Goal: Task Accomplishment & Management: Manage account settings

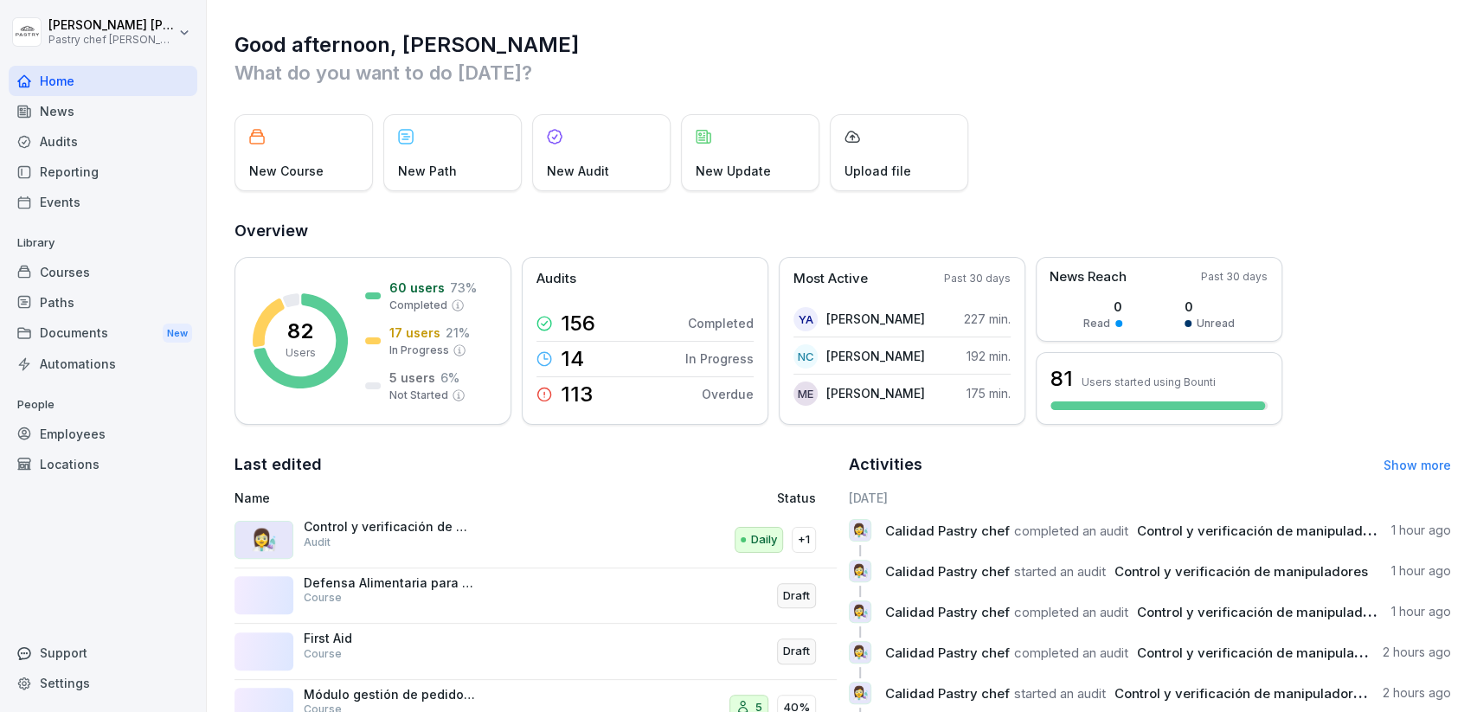
click at [118, 259] on div "Courses" at bounding box center [103, 272] width 189 height 30
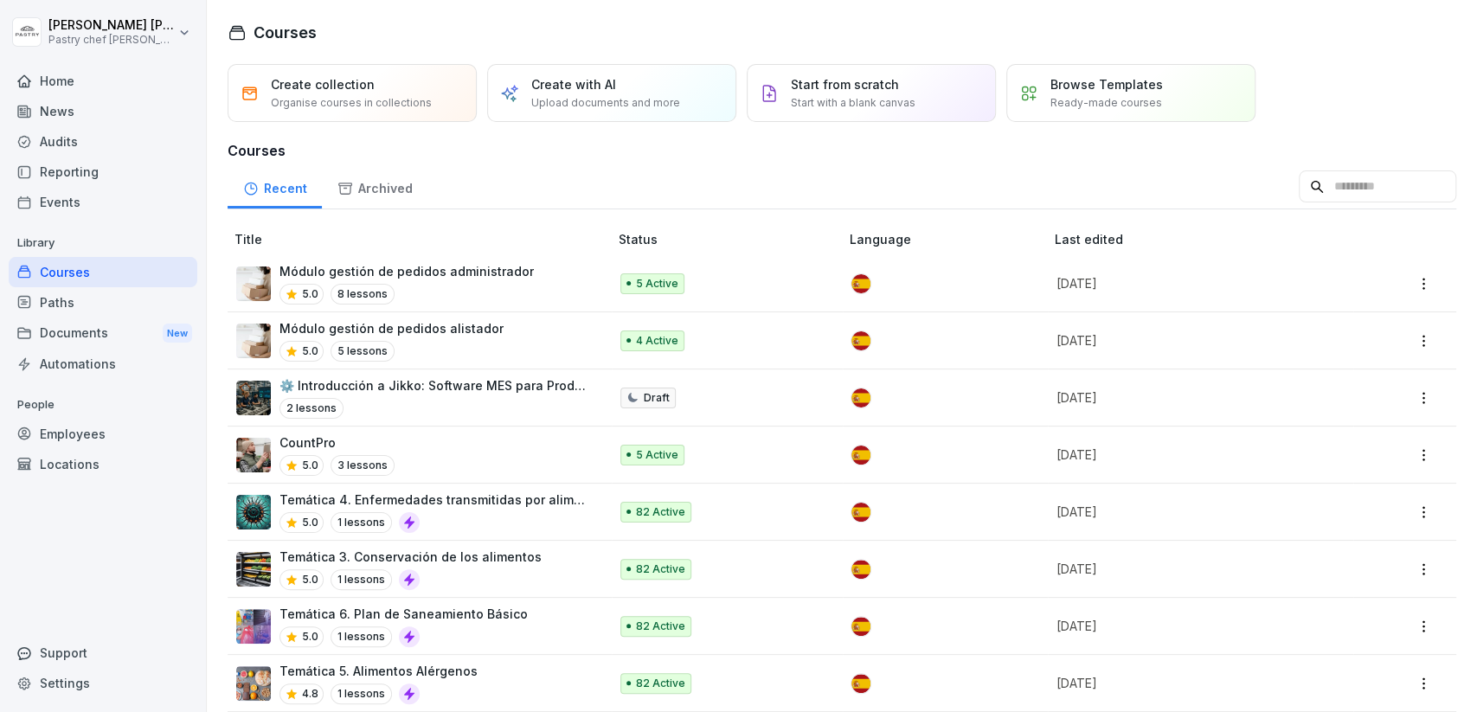
click at [493, 274] on p "Módulo gestión de pedidos administrador" at bounding box center [406, 271] width 254 height 18
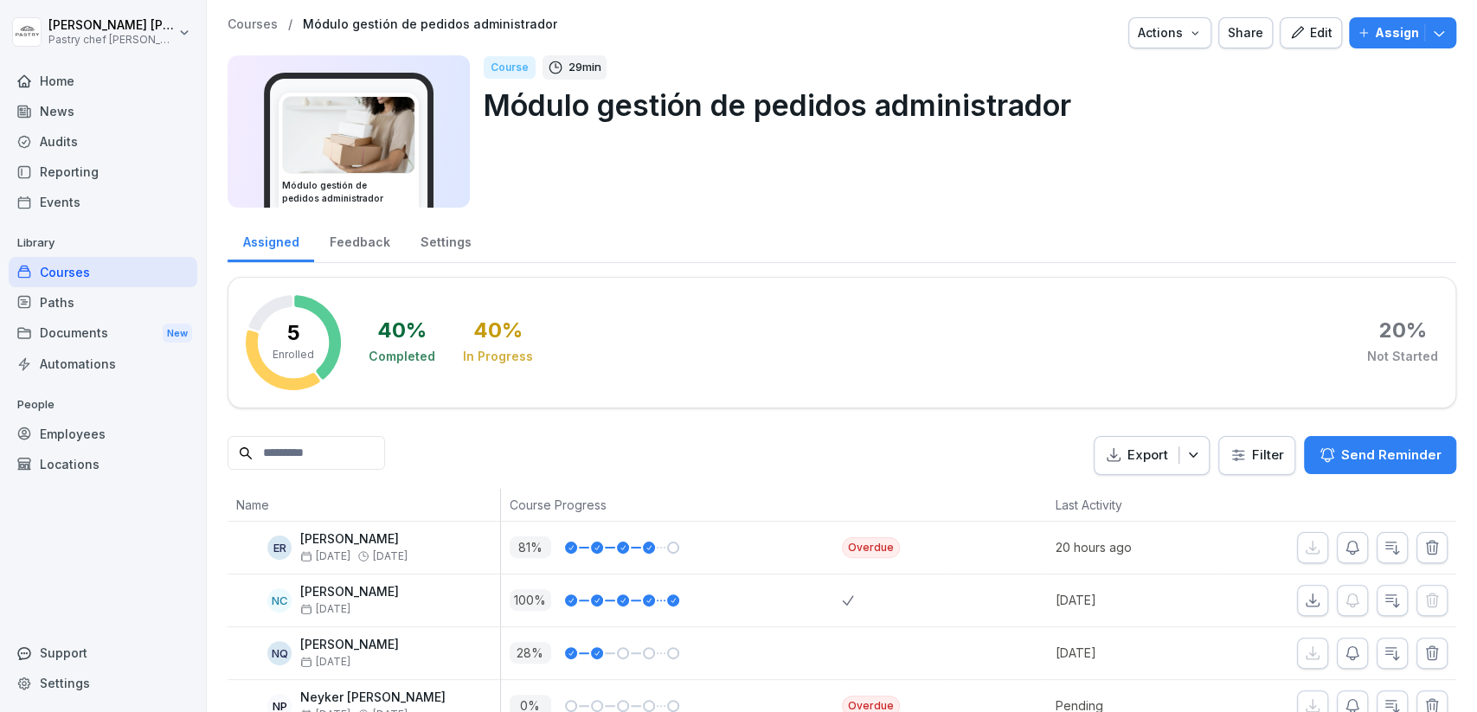
scroll to position [87, 0]
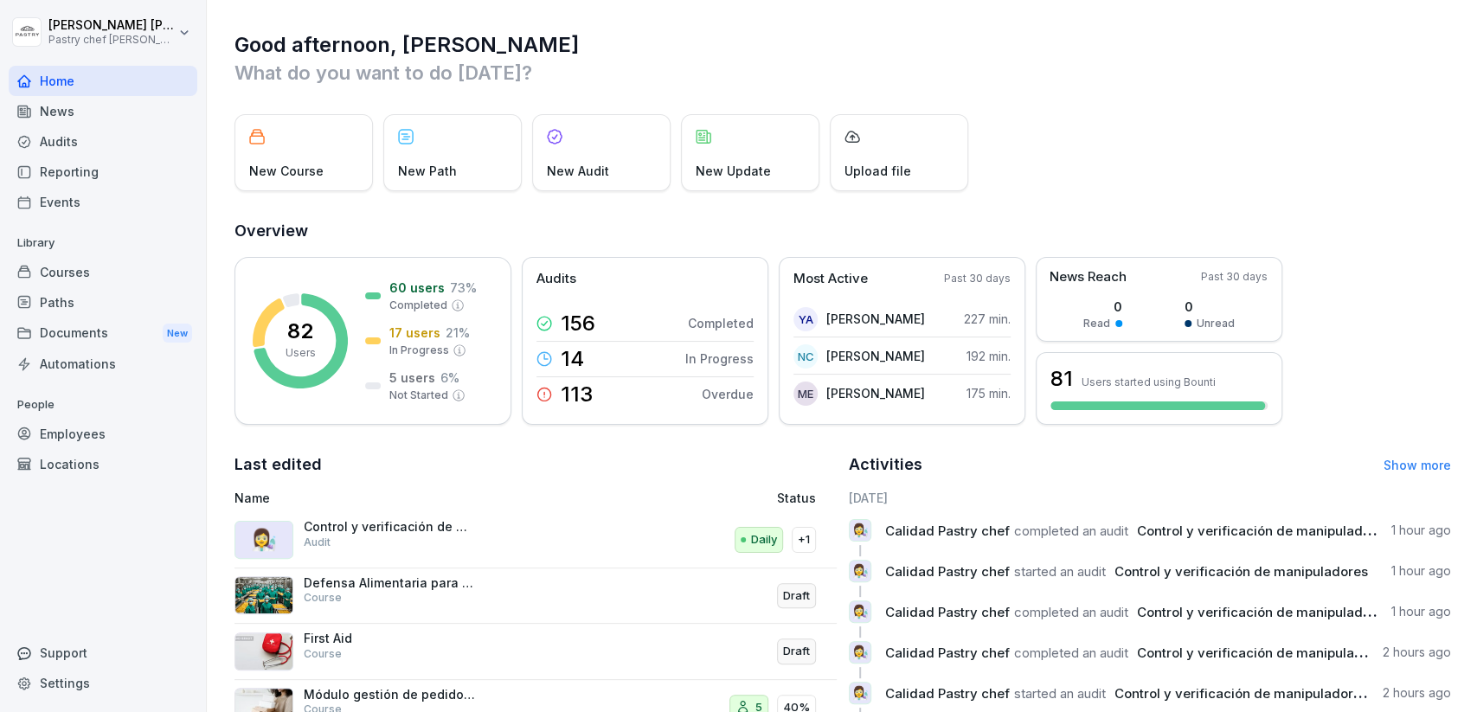
click at [127, 274] on div "Courses" at bounding box center [103, 272] width 189 height 30
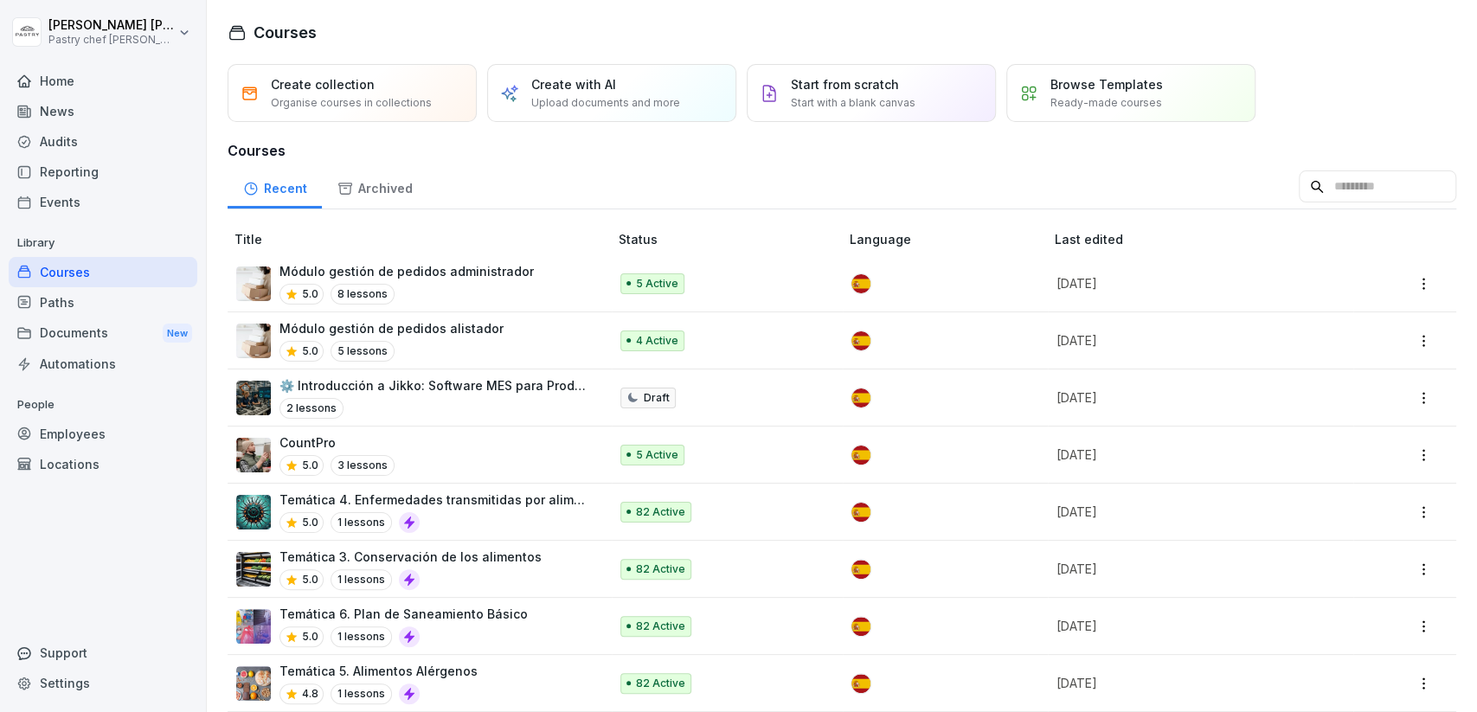
click at [633, 106] on p "Upload documents and more" at bounding box center [605, 103] width 149 height 16
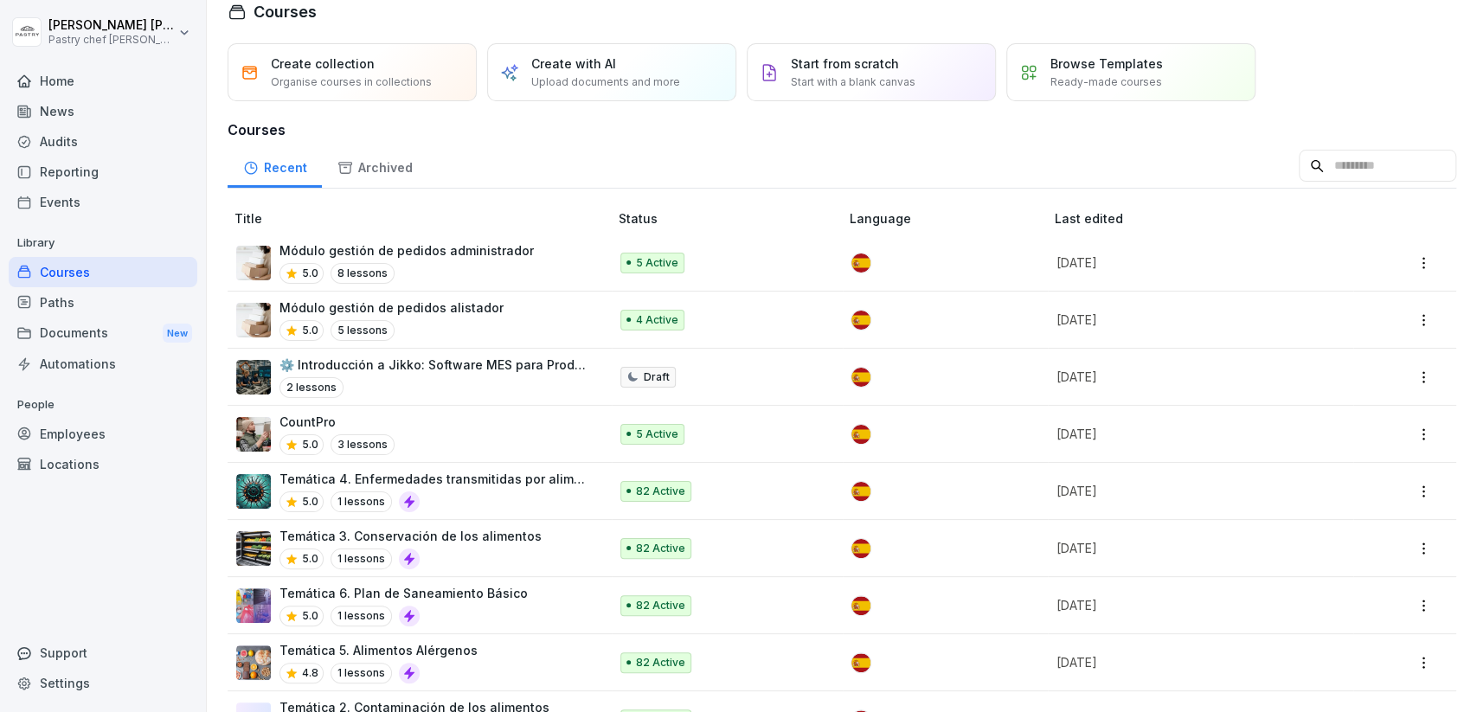
scroll to position [24, 0]
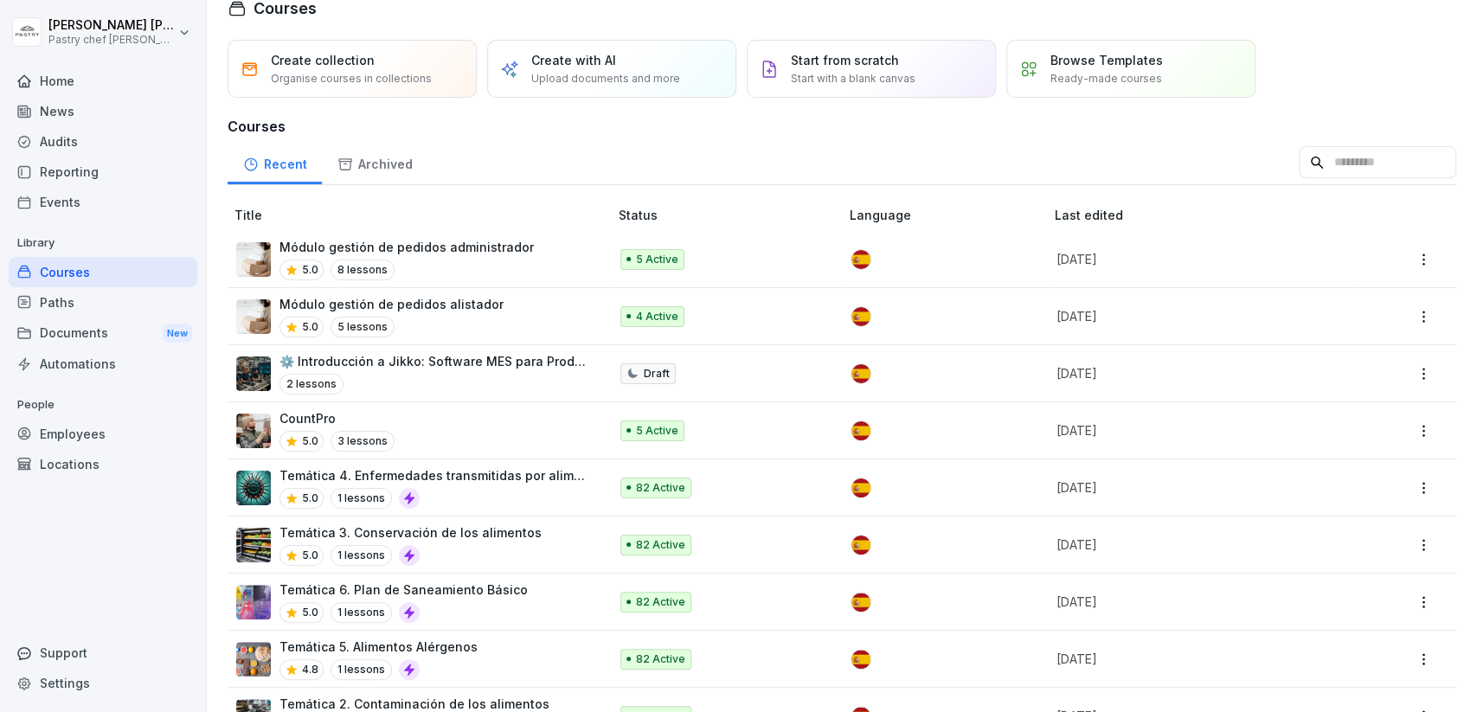
click at [449, 266] on div "5.0 8 lessons" at bounding box center [406, 270] width 254 height 21
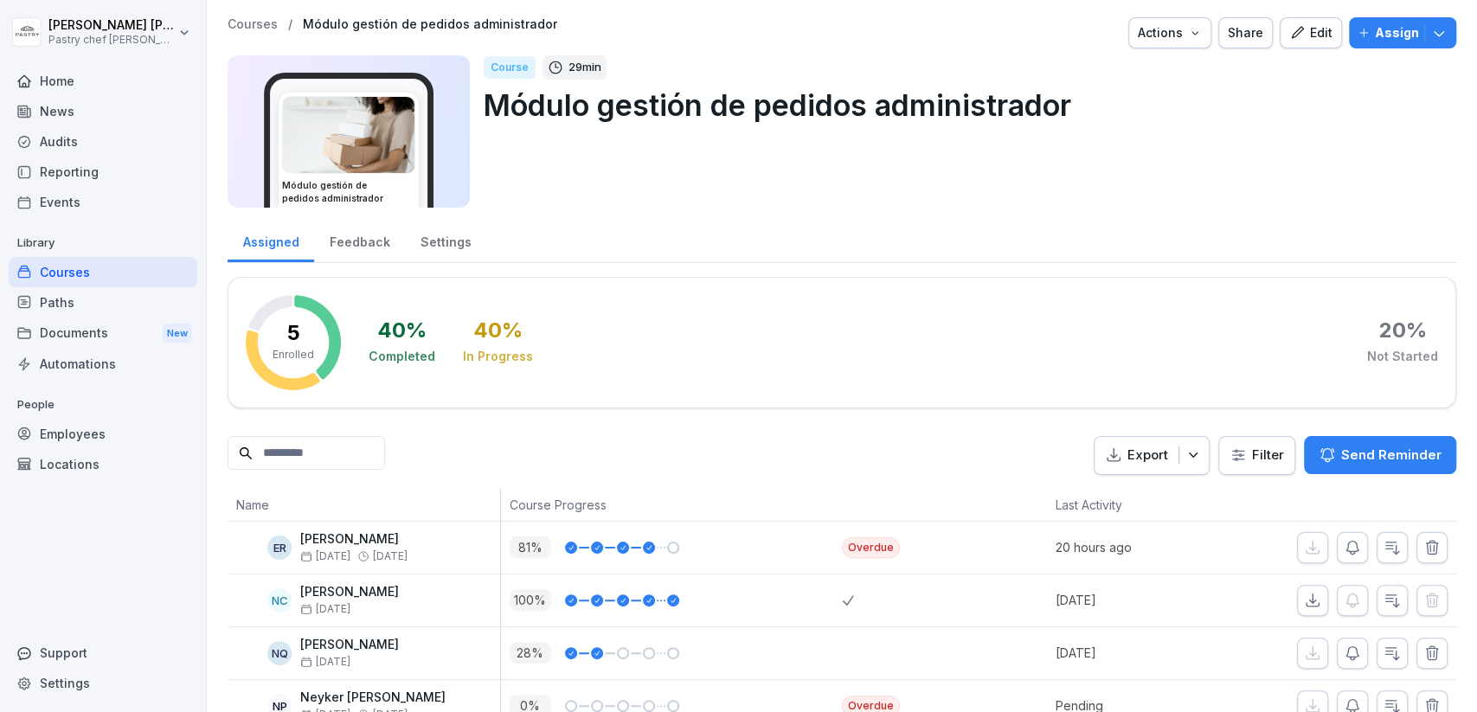
scroll to position [87, 0]
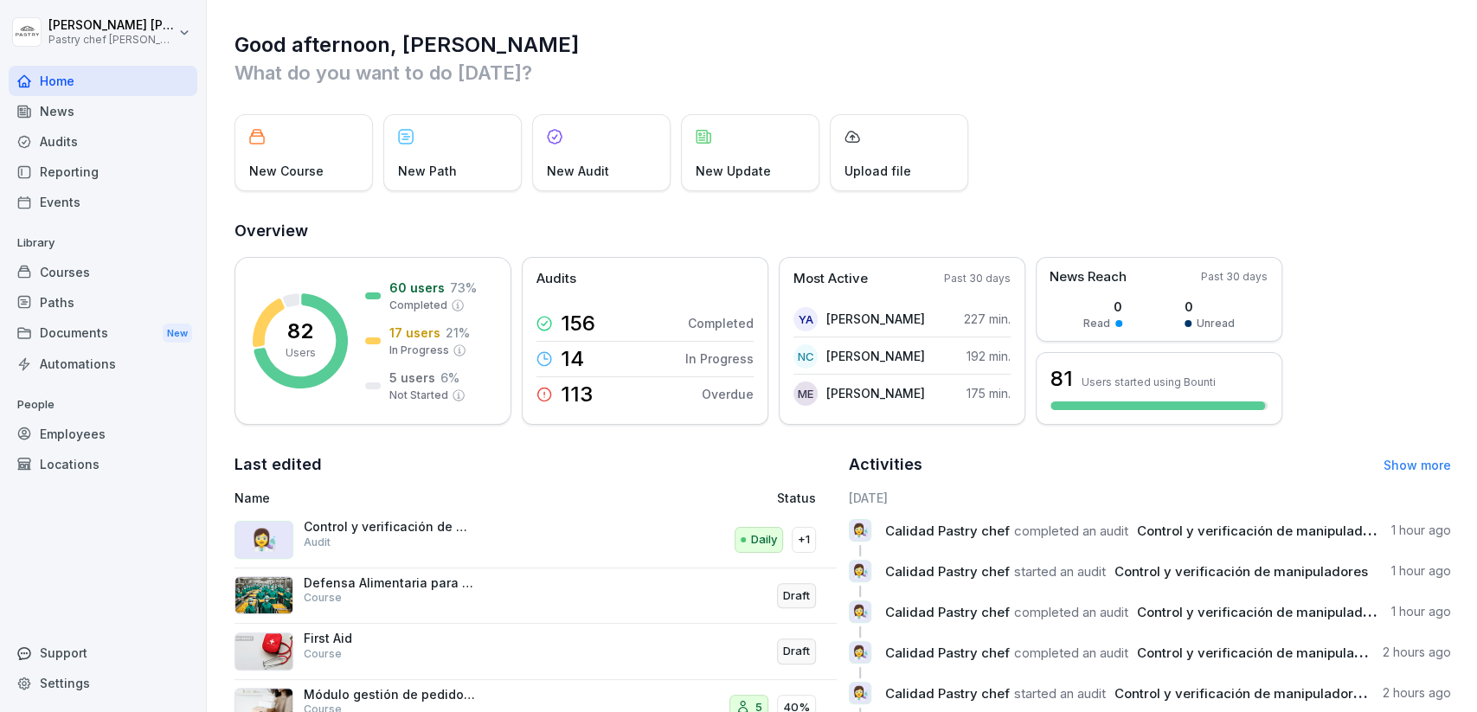
click at [85, 439] on div "Employees" at bounding box center [103, 434] width 189 height 30
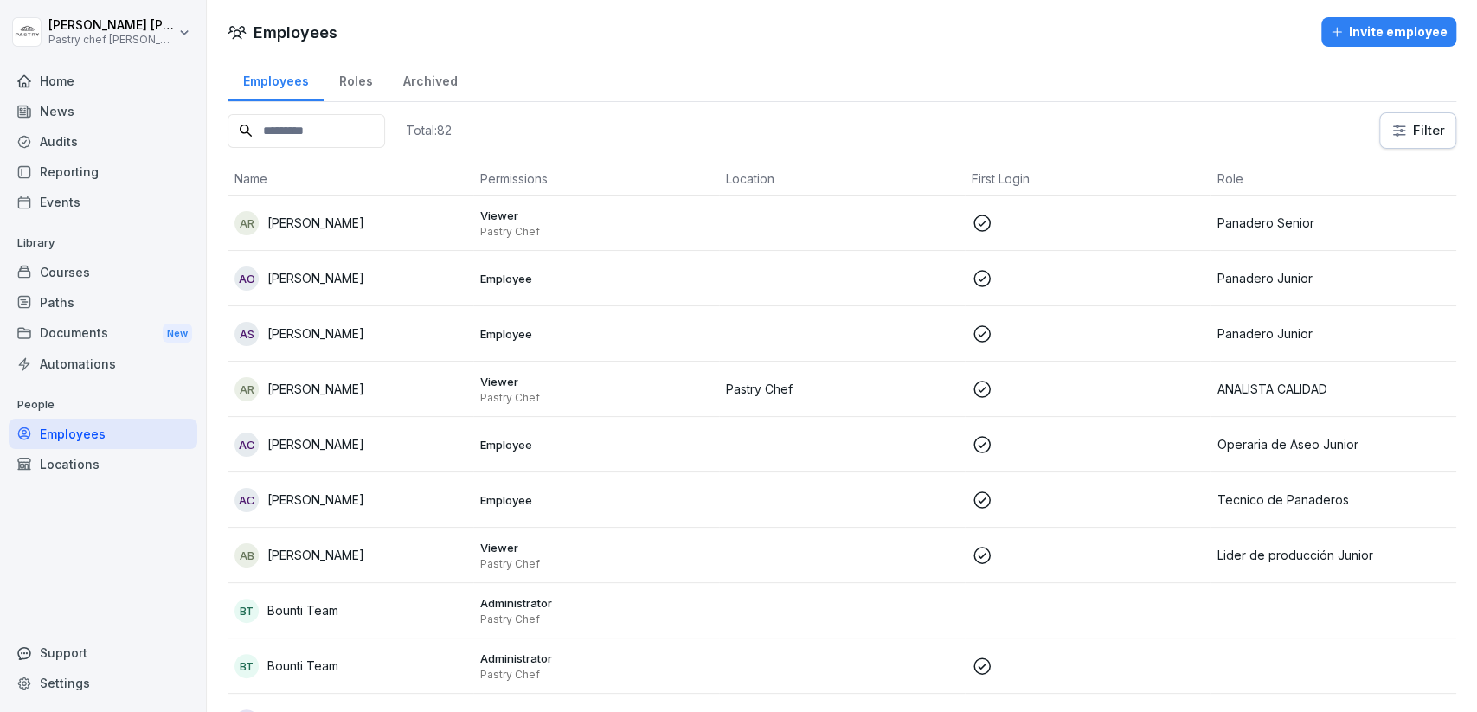
click at [328, 120] on input at bounding box center [306, 131] width 157 height 34
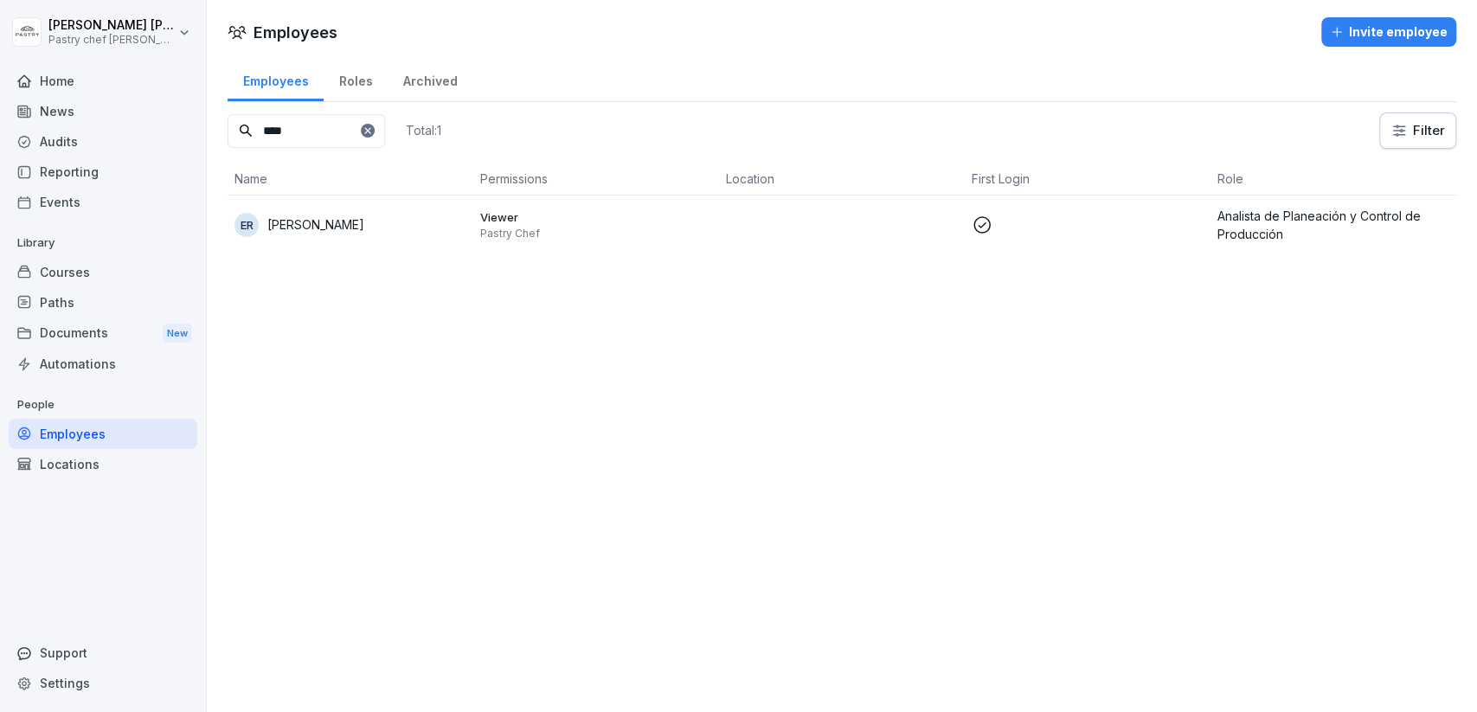
type input "****"
click at [469, 237] on td "ER [PERSON_NAME]" at bounding box center [351, 224] width 246 height 58
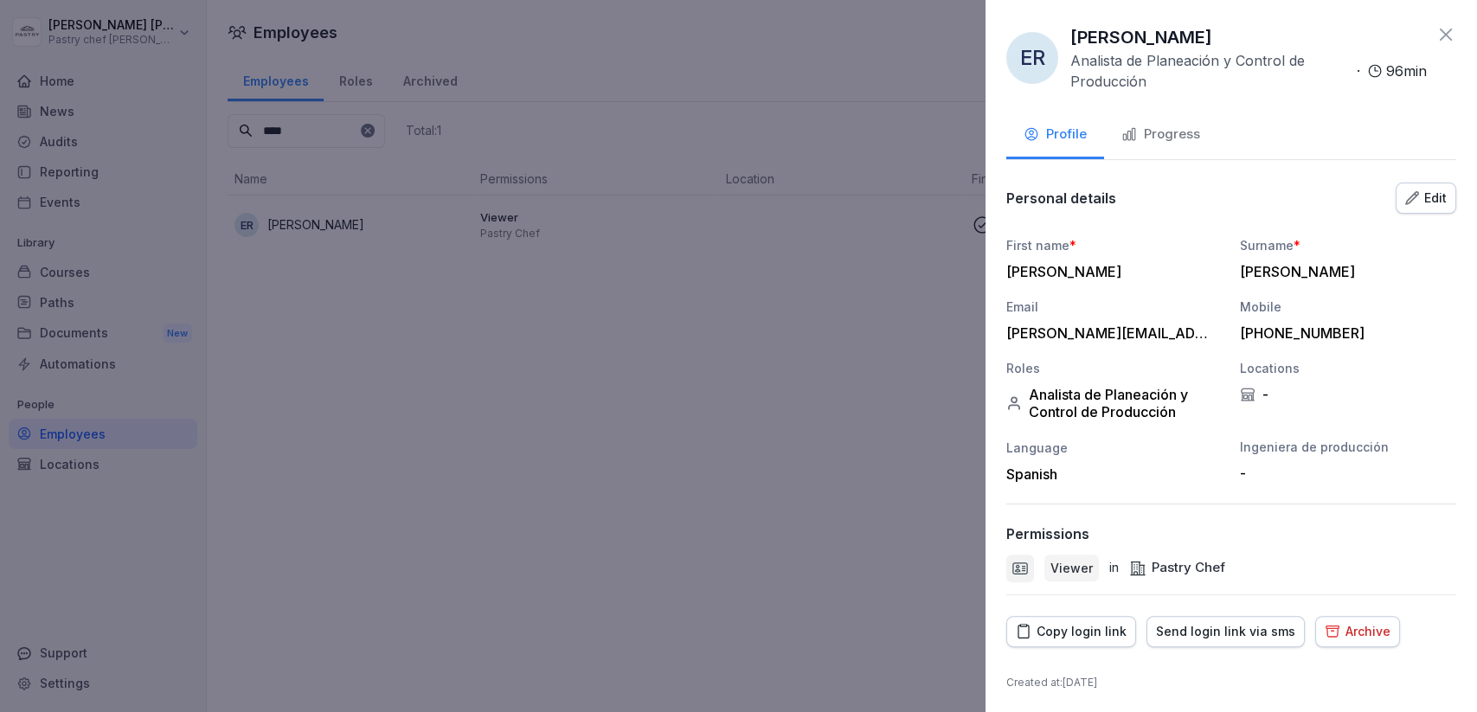
click at [1438, 206] on button "Edit" at bounding box center [1425, 198] width 61 height 31
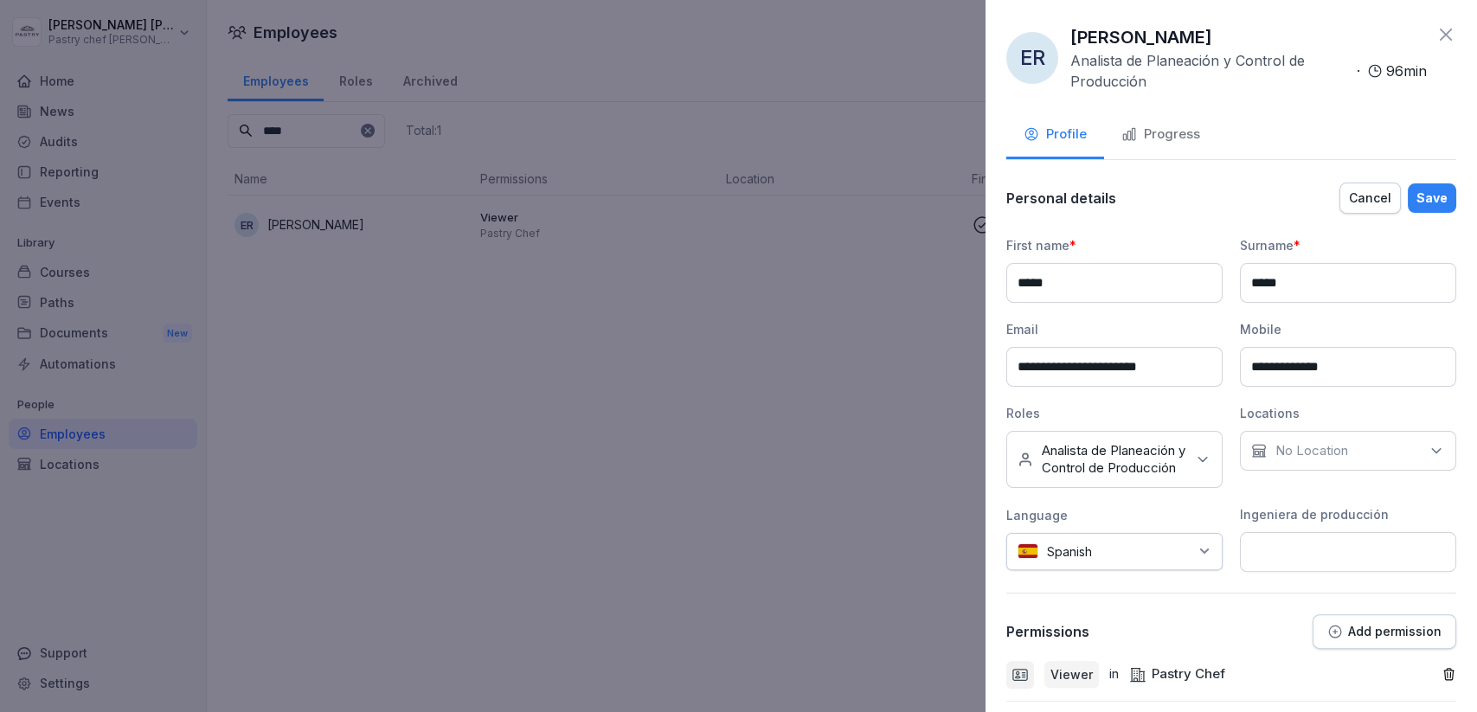
scroll to position [121, 0]
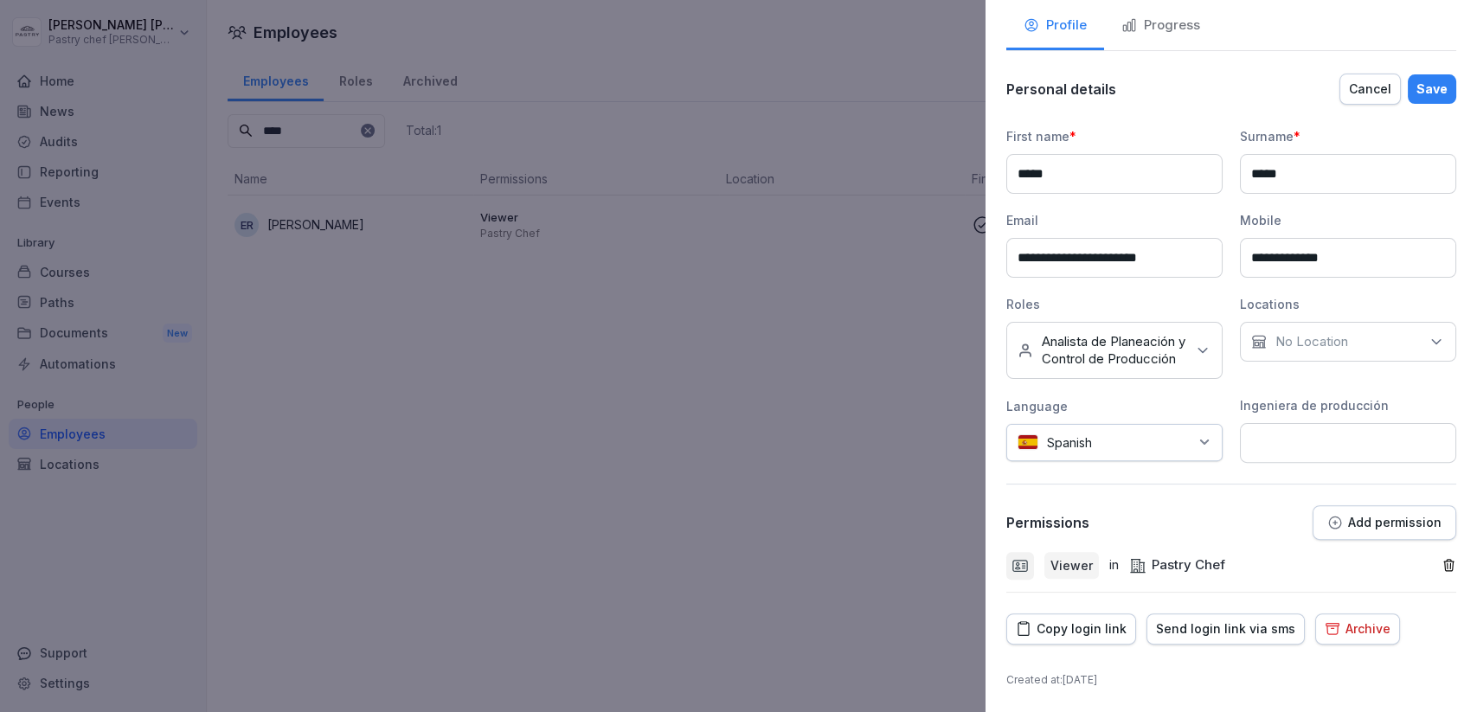
click at [1375, 516] on p "Add permission" at bounding box center [1394, 523] width 93 height 14
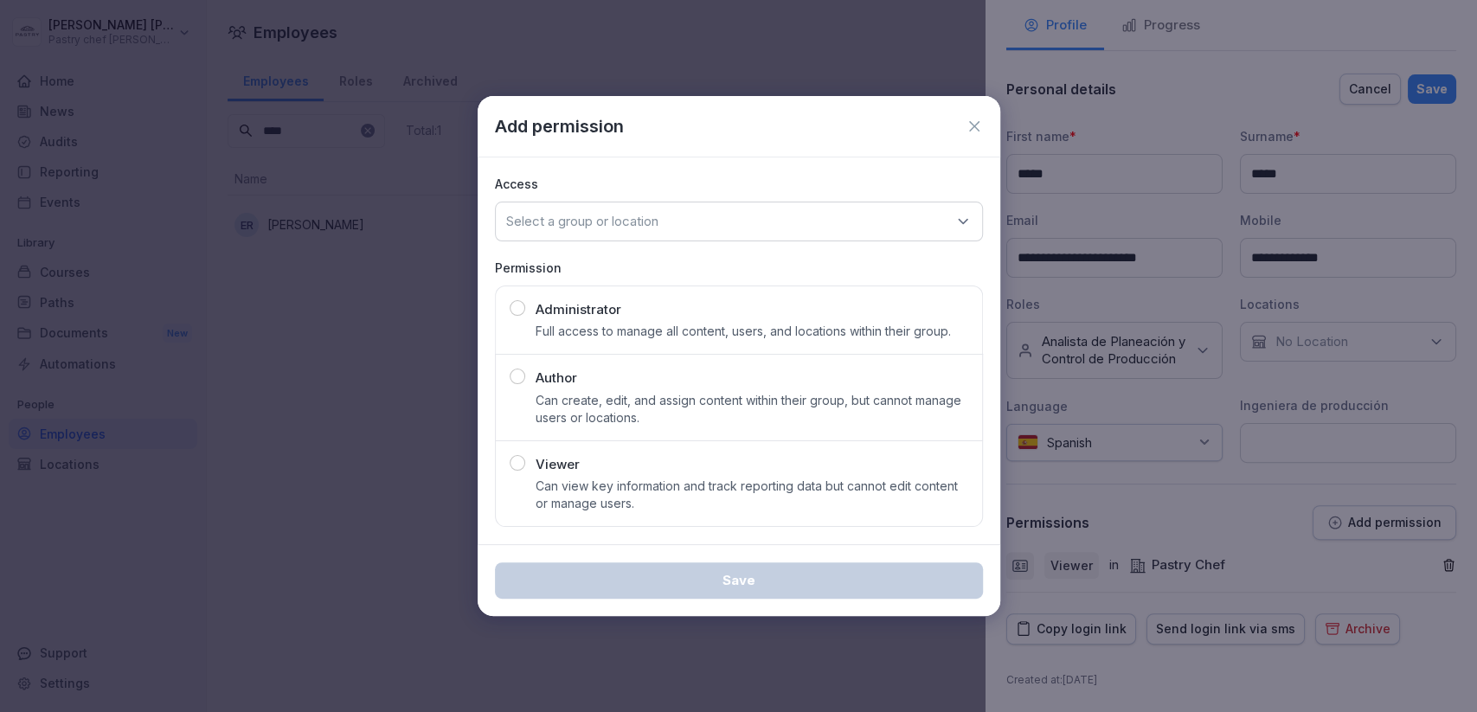
click at [646, 345] on button "Administrator Full access to manage all content, users, and locations within th…" at bounding box center [739, 319] width 488 height 69
click at [666, 203] on div "Select a group or location" at bounding box center [739, 222] width 488 height 40
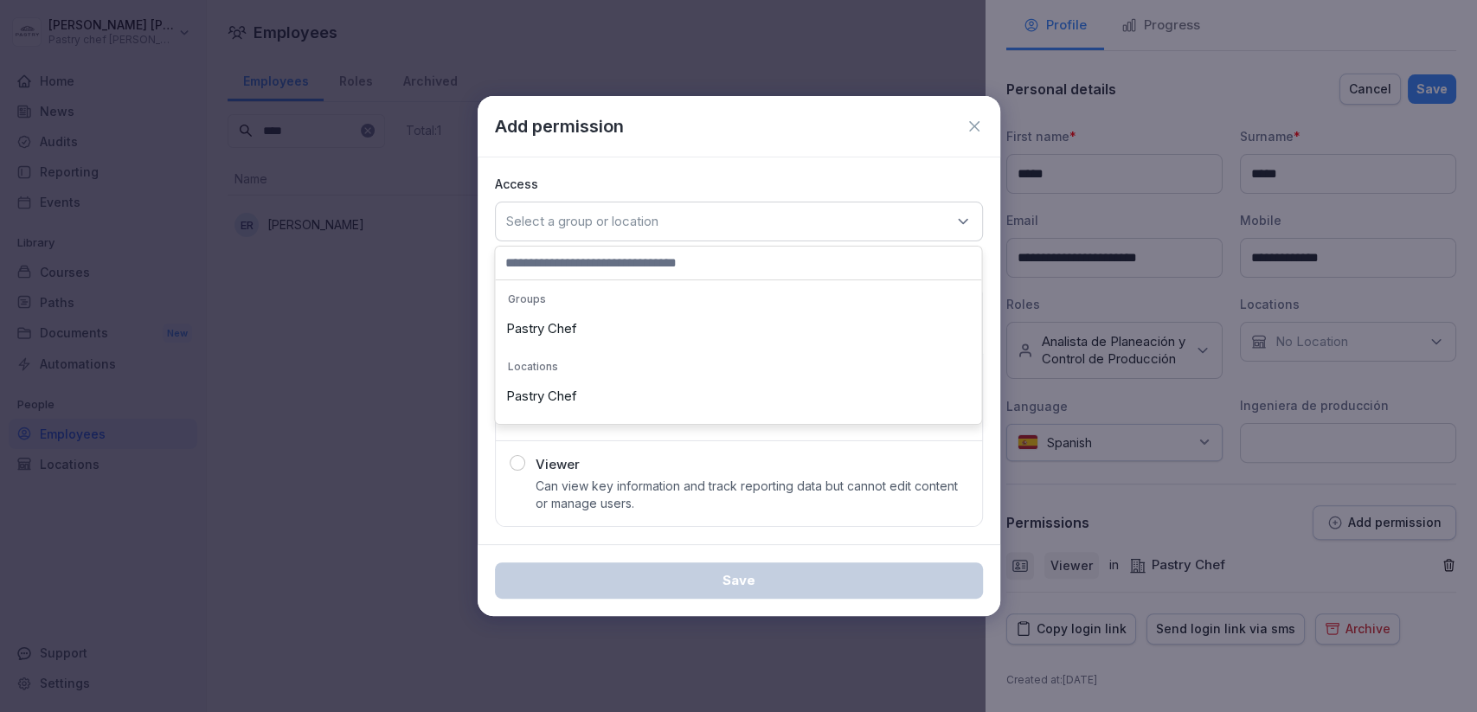
click at [591, 322] on div "Pastry Chef" at bounding box center [738, 328] width 478 height 33
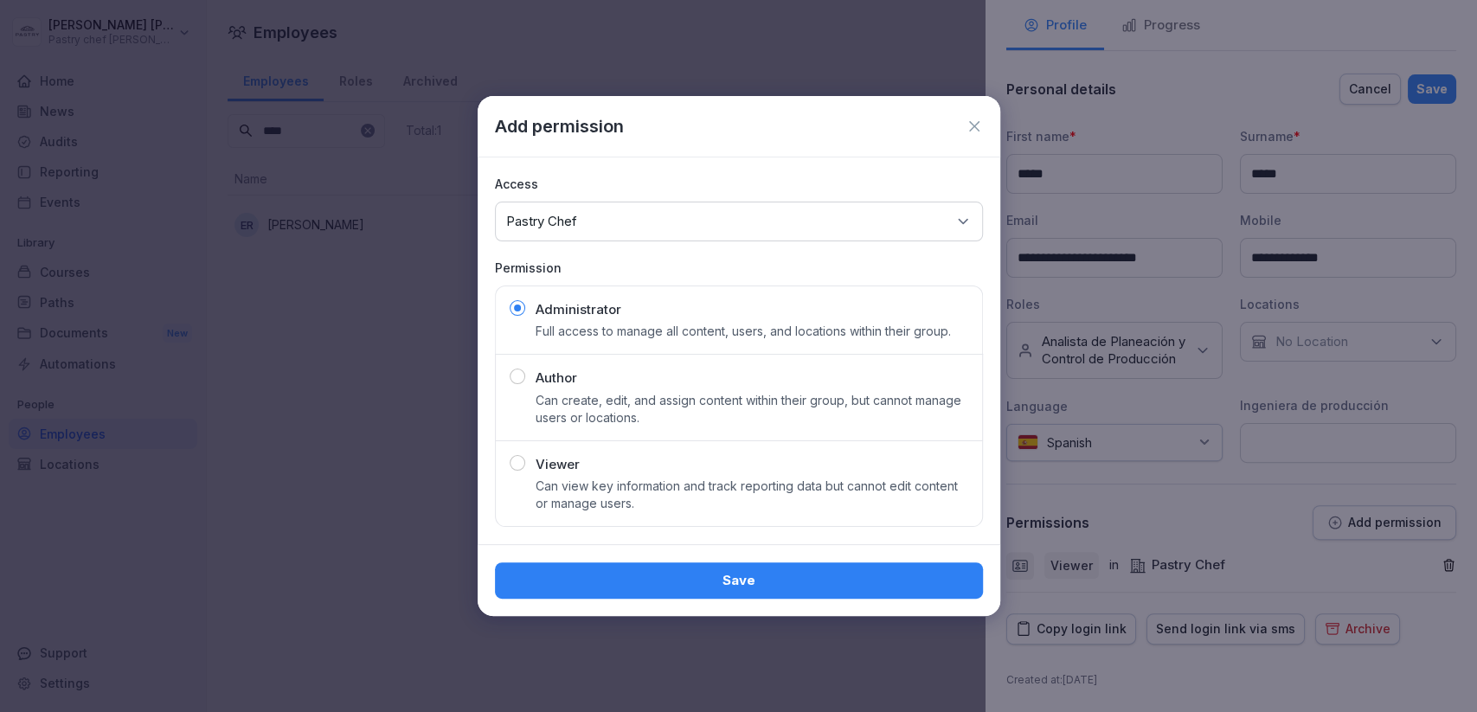
click at [633, 227] on div "Select a group or location Pastry Chef" at bounding box center [739, 222] width 488 height 40
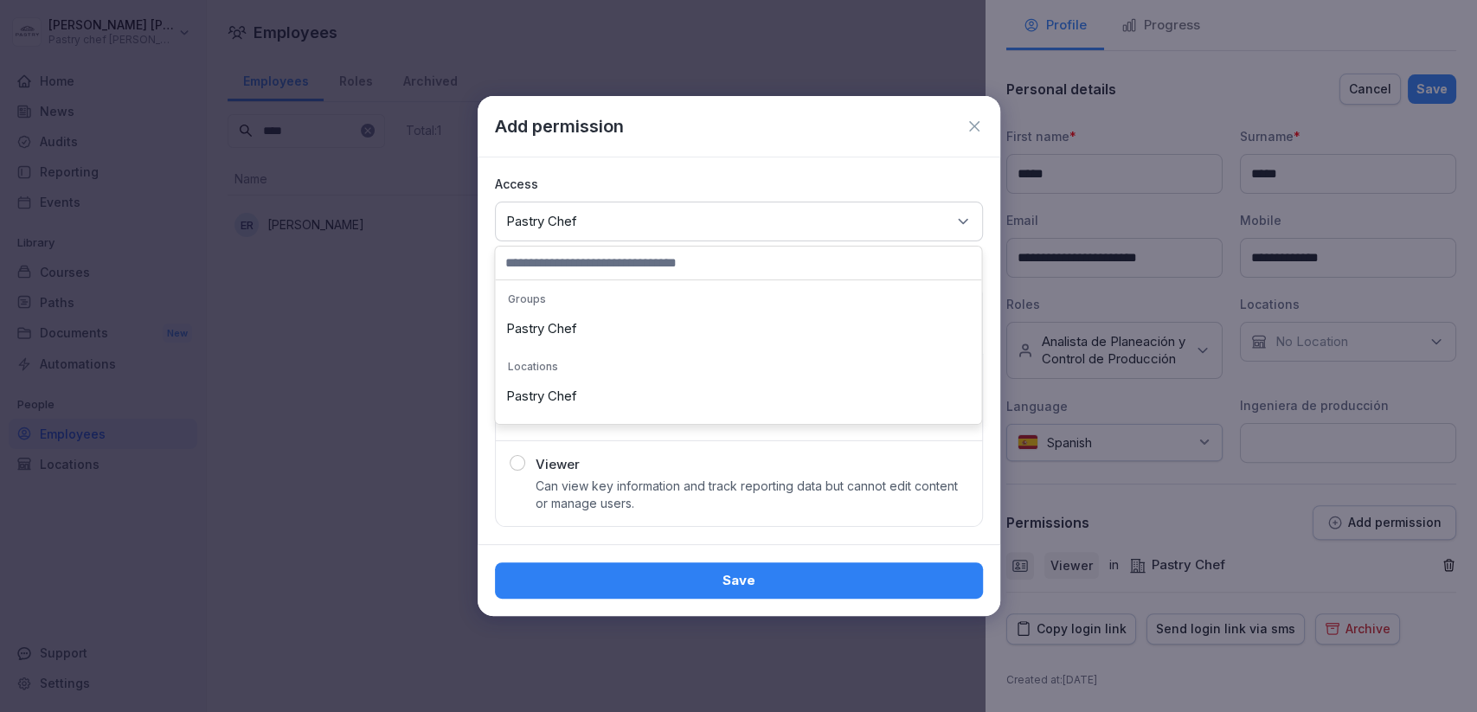
click at [585, 394] on div "Pastry Chef" at bounding box center [738, 396] width 478 height 33
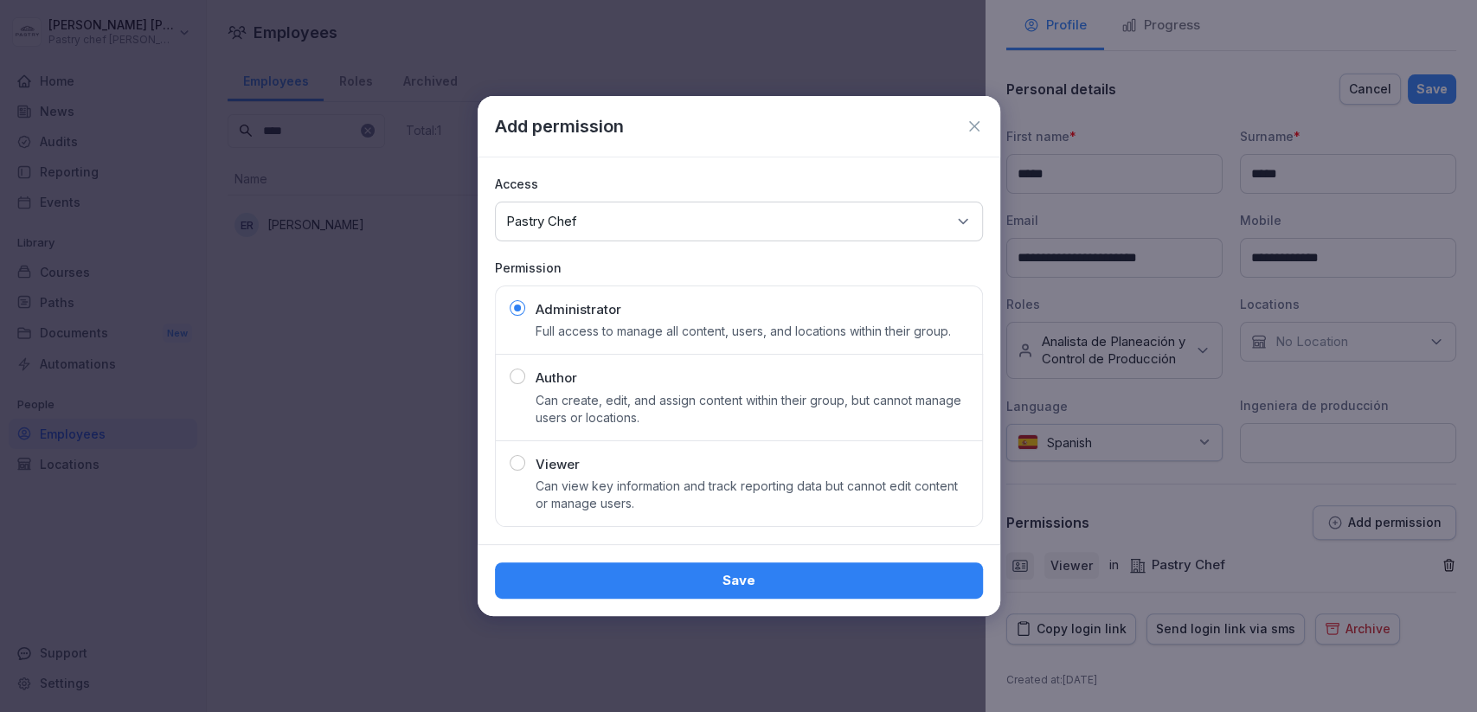
click at [648, 225] on div "Select a group or location Pastry Chef" at bounding box center [739, 222] width 488 height 40
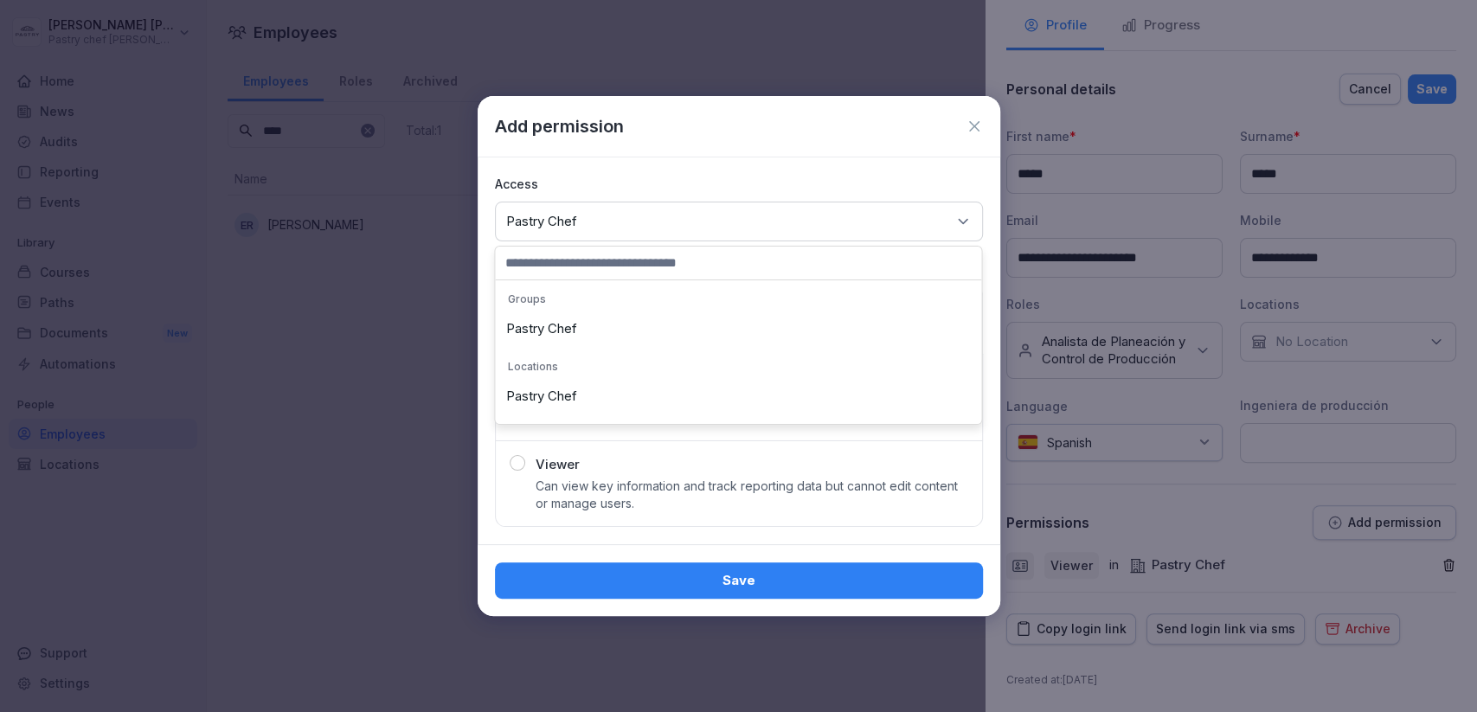
click at [598, 326] on div "Pastry Chef" at bounding box center [738, 328] width 478 height 33
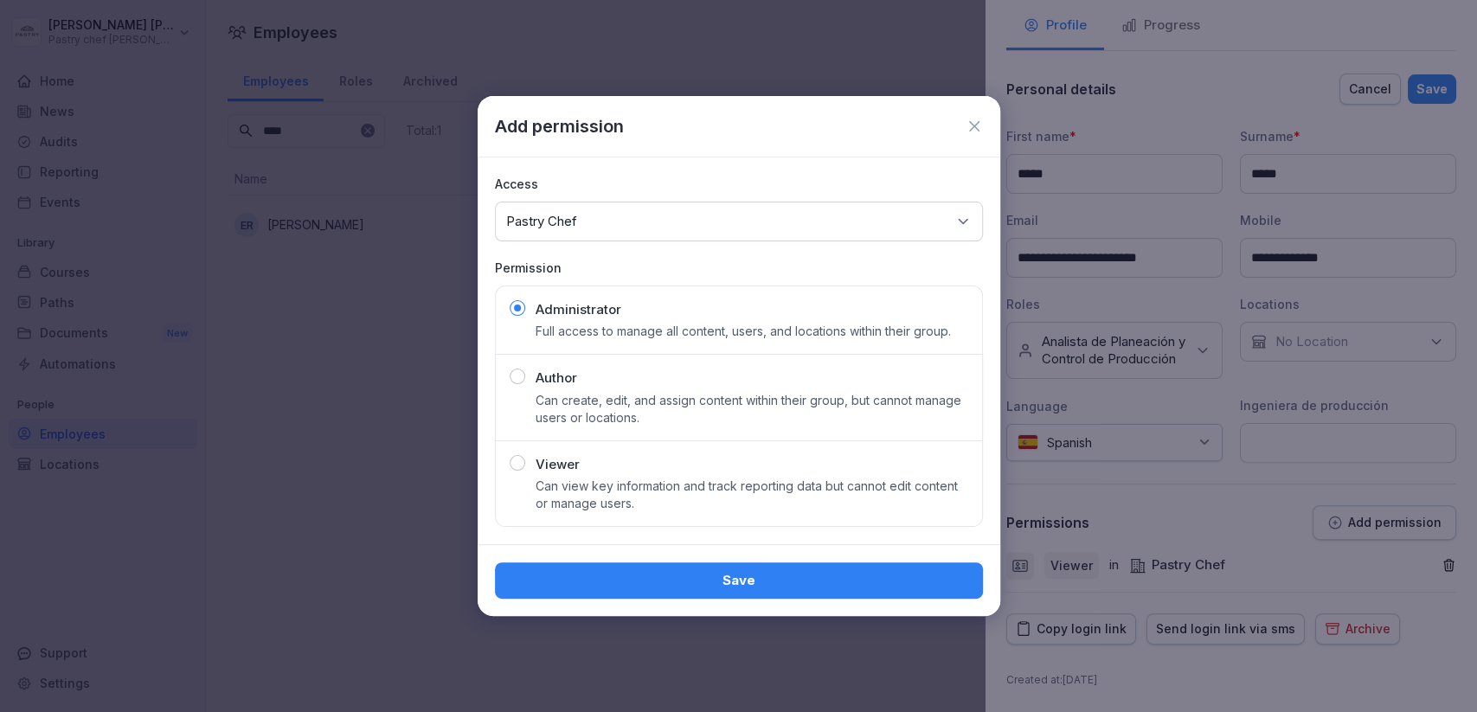
click at [769, 580] on div "Save" at bounding box center [739, 580] width 460 height 19
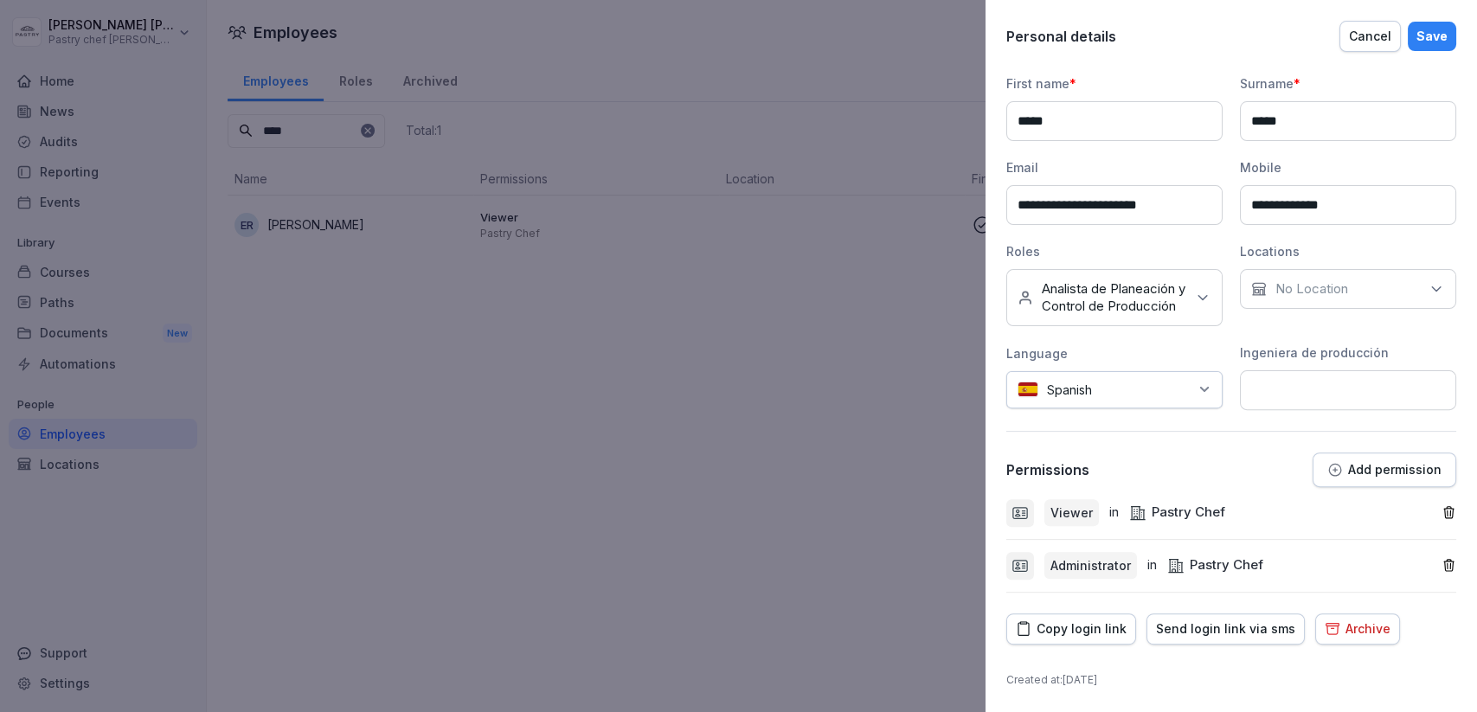
scroll to position [0, 0]
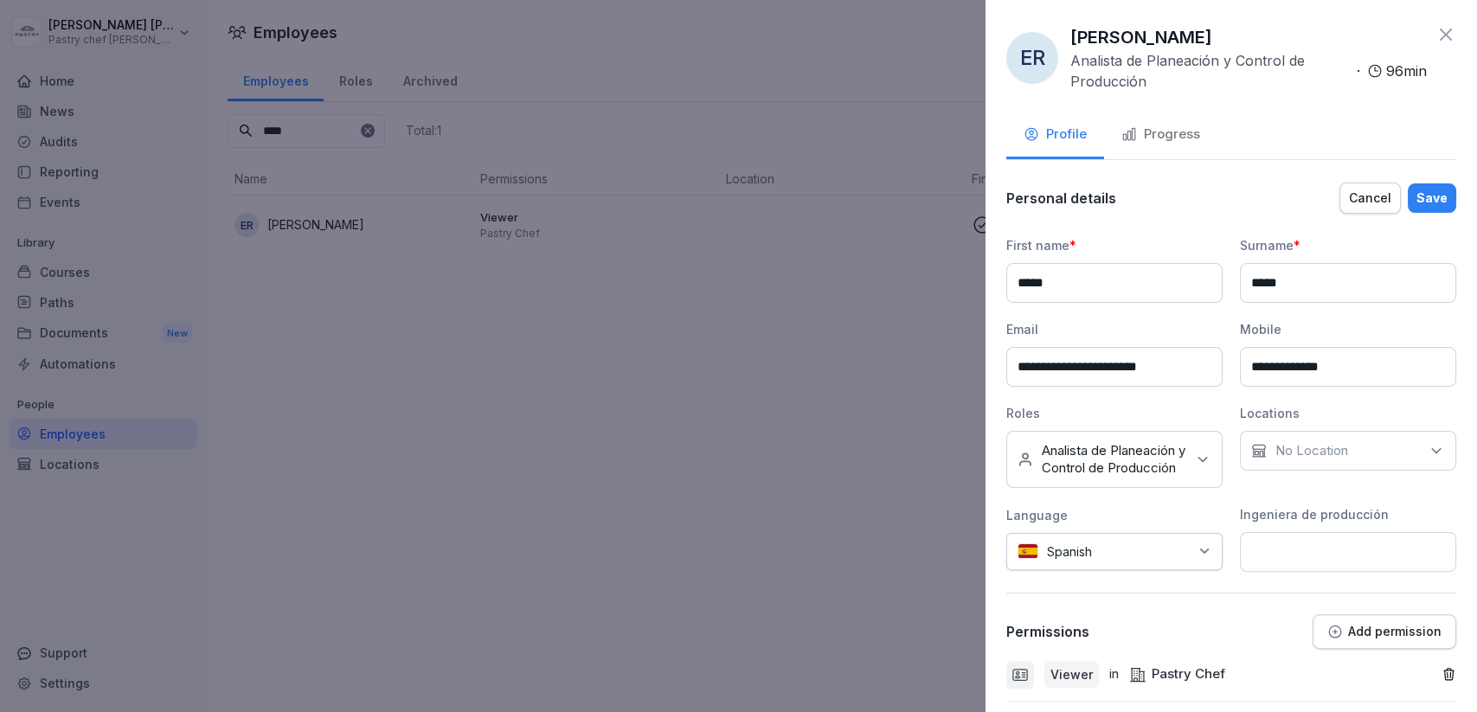
click at [1433, 208] on button "Save" at bounding box center [1431, 197] width 48 height 29
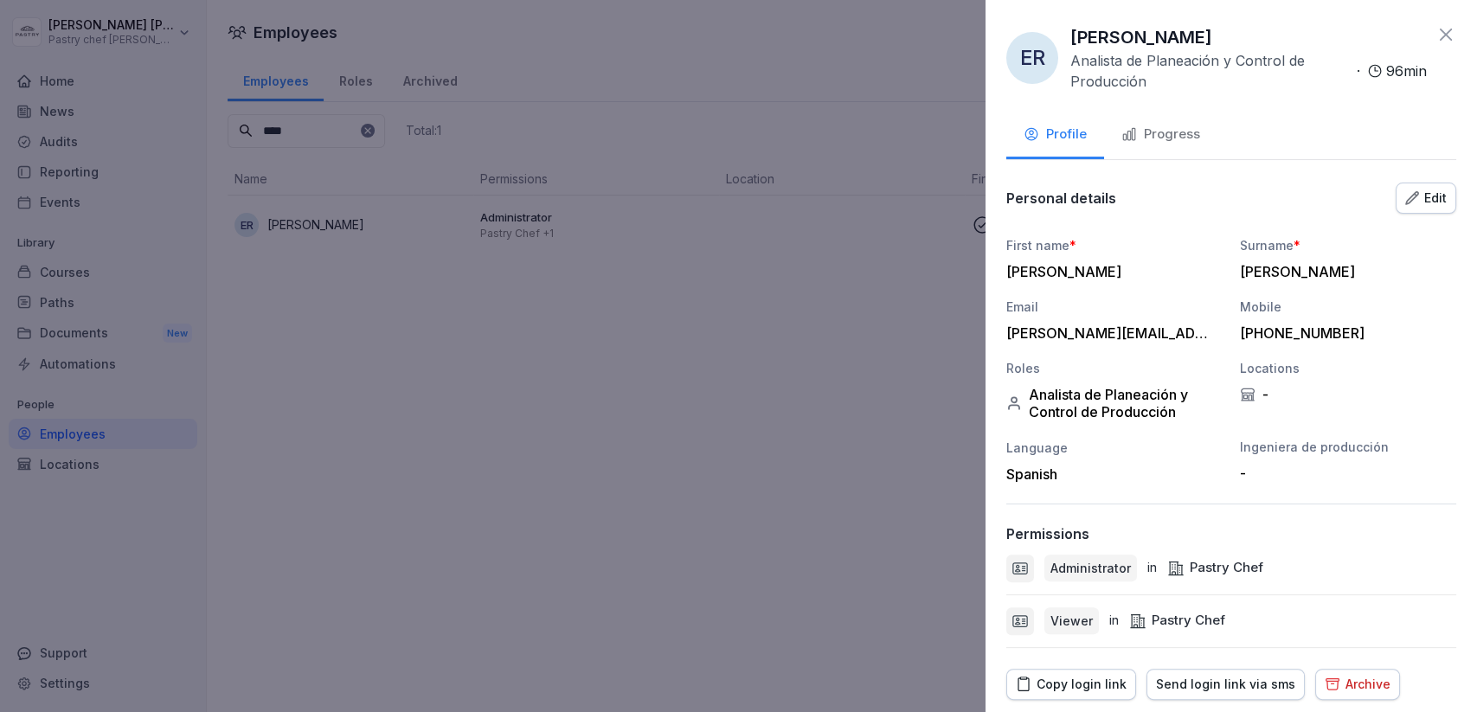
click at [1436, 200] on div "Edit" at bounding box center [1426, 198] width 42 height 19
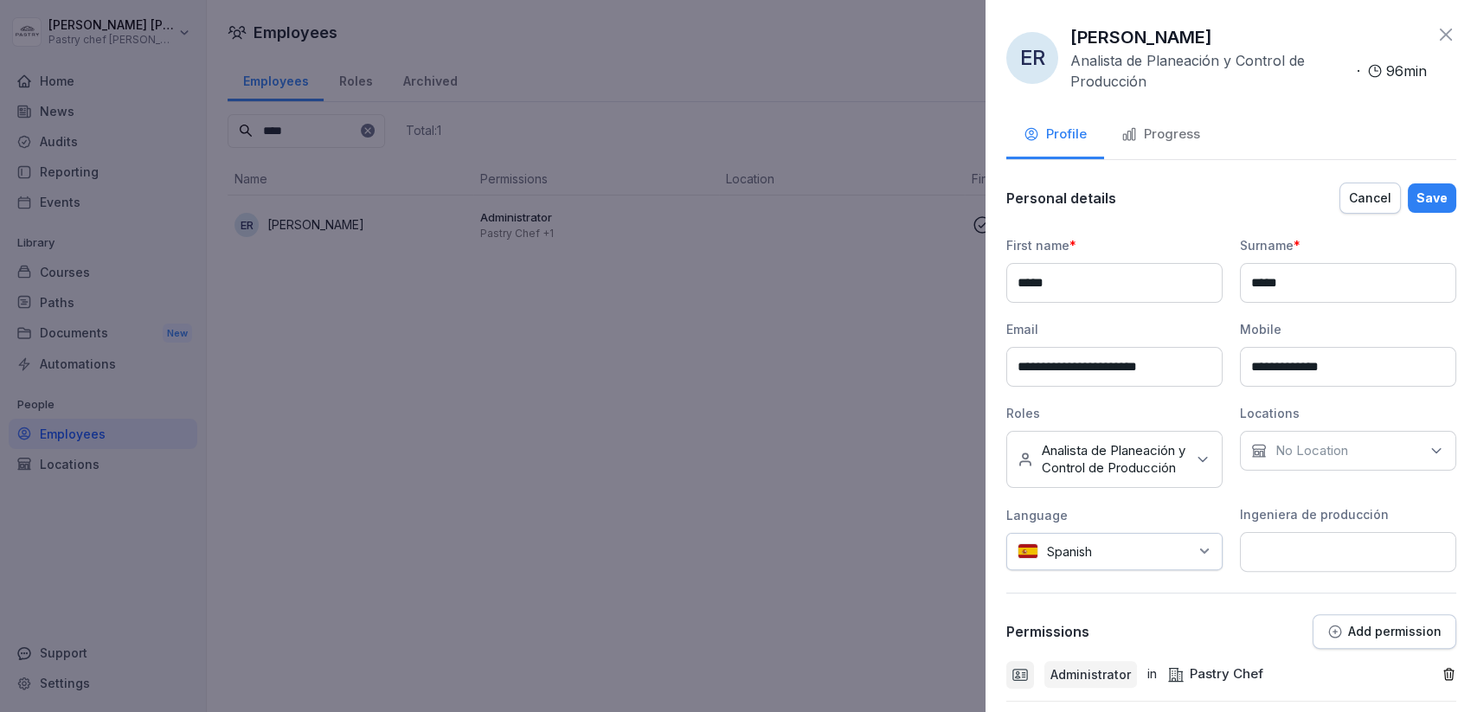
click at [1436, 200] on div "Save" at bounding box center [1431, 198] width 31 height 19
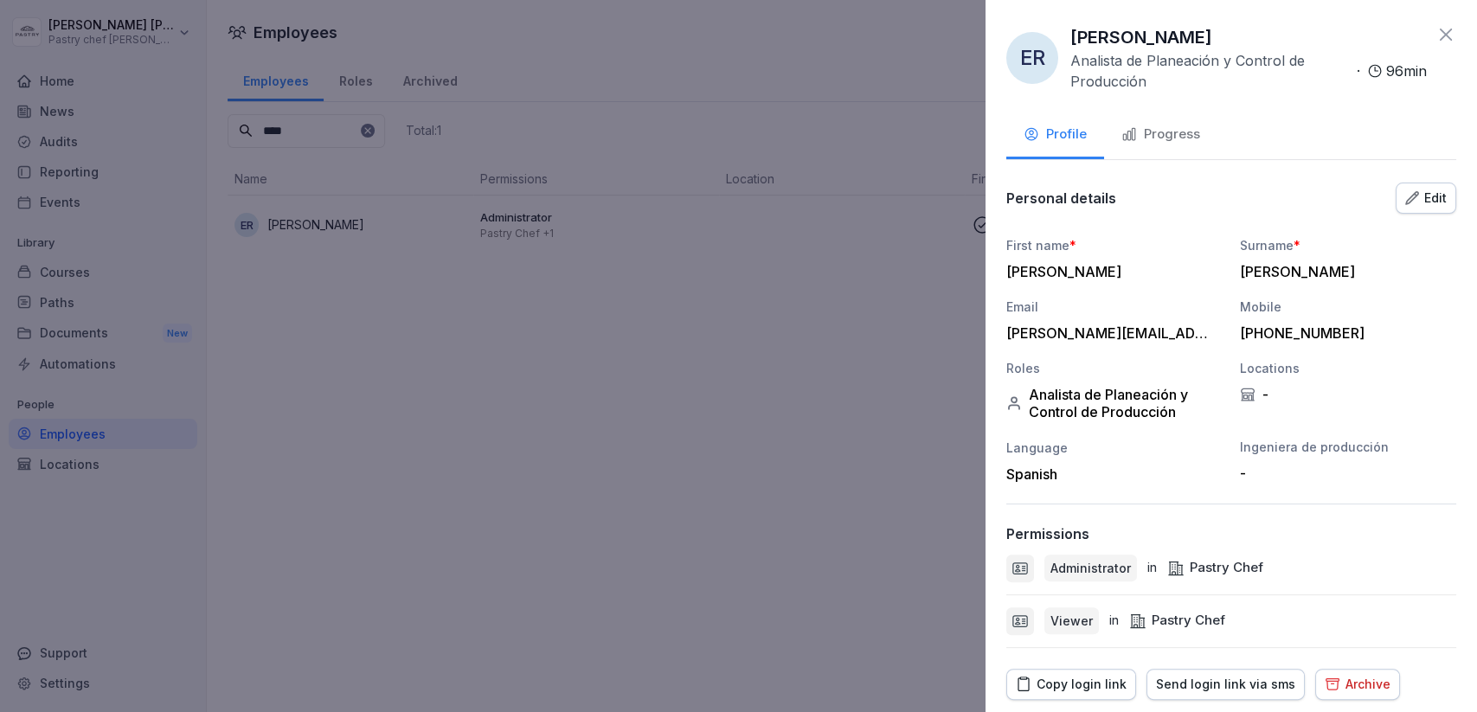
scroll to position [53, 0]
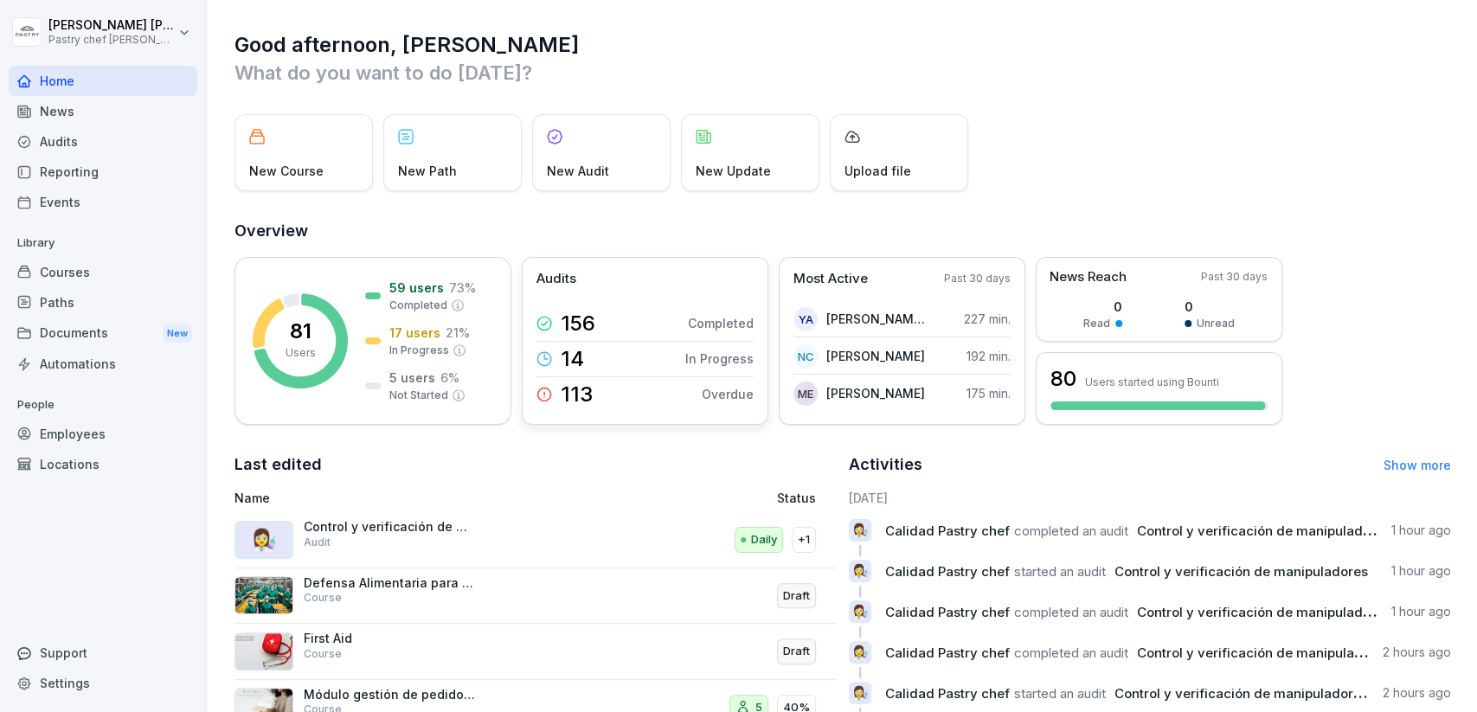
scroll to position [164, 0]
